Goal: Navigation & Orientation: Find specific page/section

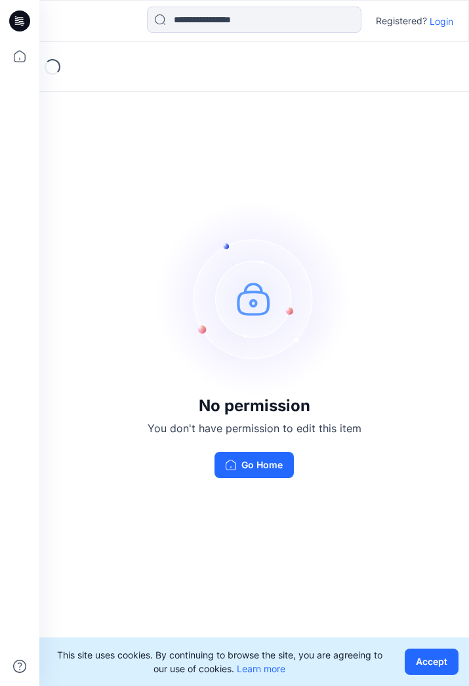
click at [446, 20] on p "Login" at bounding box center [441, 21] width 24 height 14
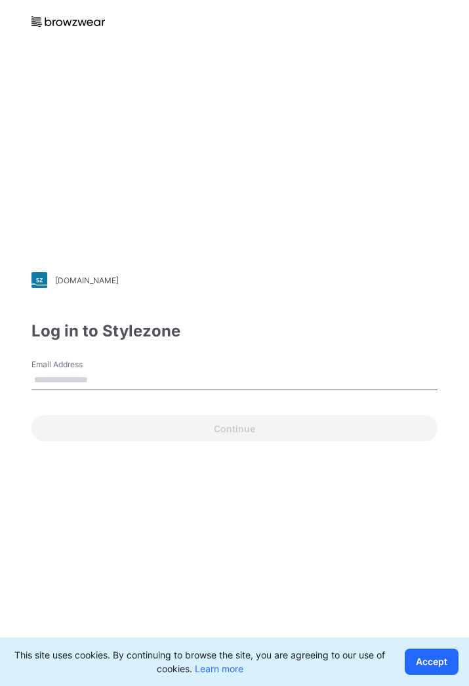
type input "**********"
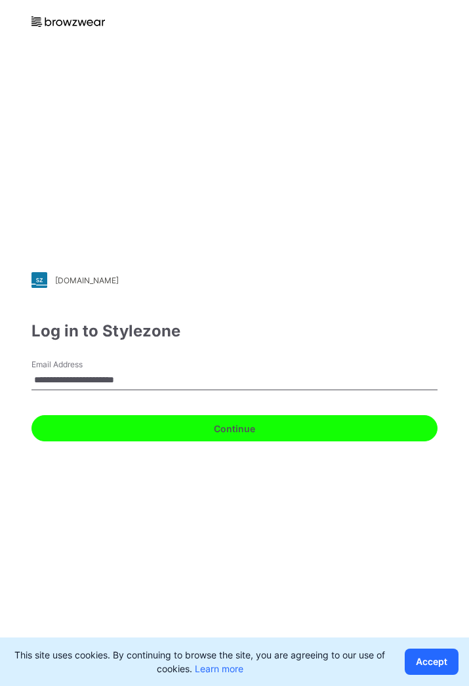
click at [167, 424] on button "Continue" at bounding box center [234, 428] width 406 height 26
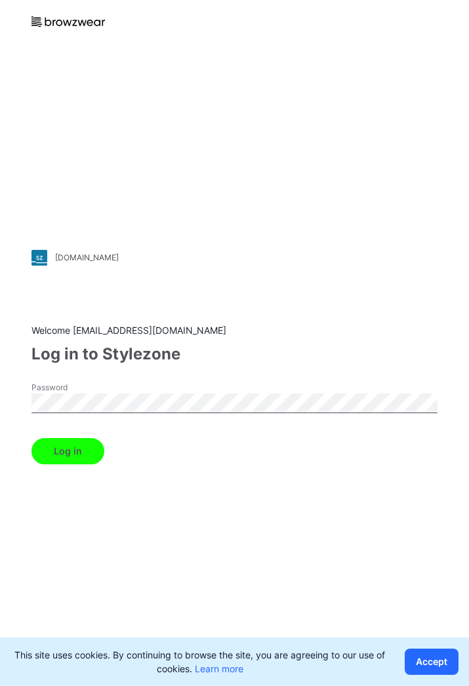
click at [58, 454] on button "Log in" at bounding box center [67, 451] width 73 height 26
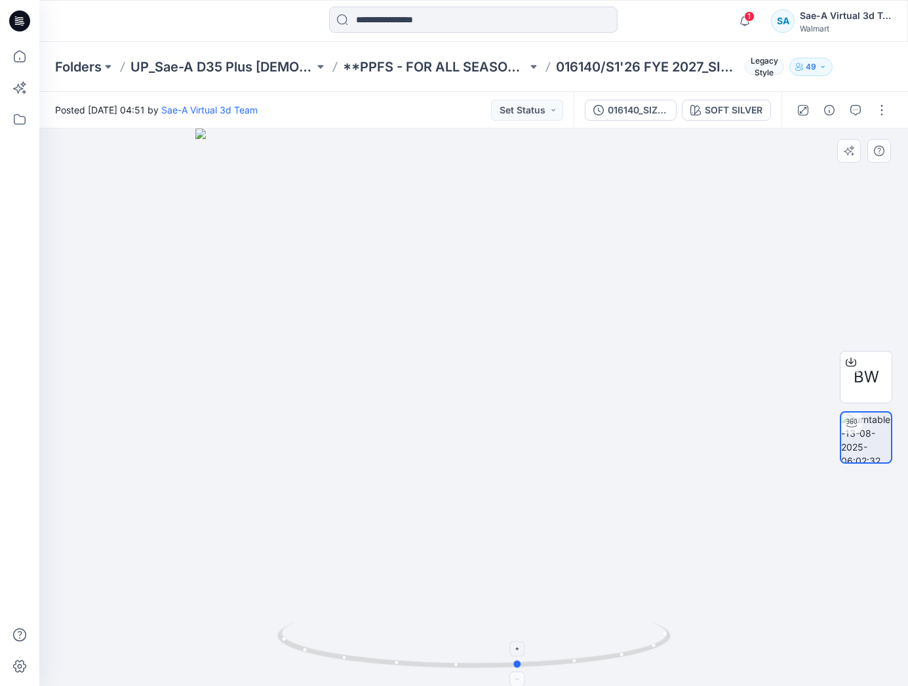
drag, startPoint x: 498, startPoint y: 671, endPoint x: 543, endPoint y: 671, distance: 45.2
click at [543, 671] on div at bounding box center [473, 406] width 869 height 557
